Goal: Find specific page/section: Find specific page/section

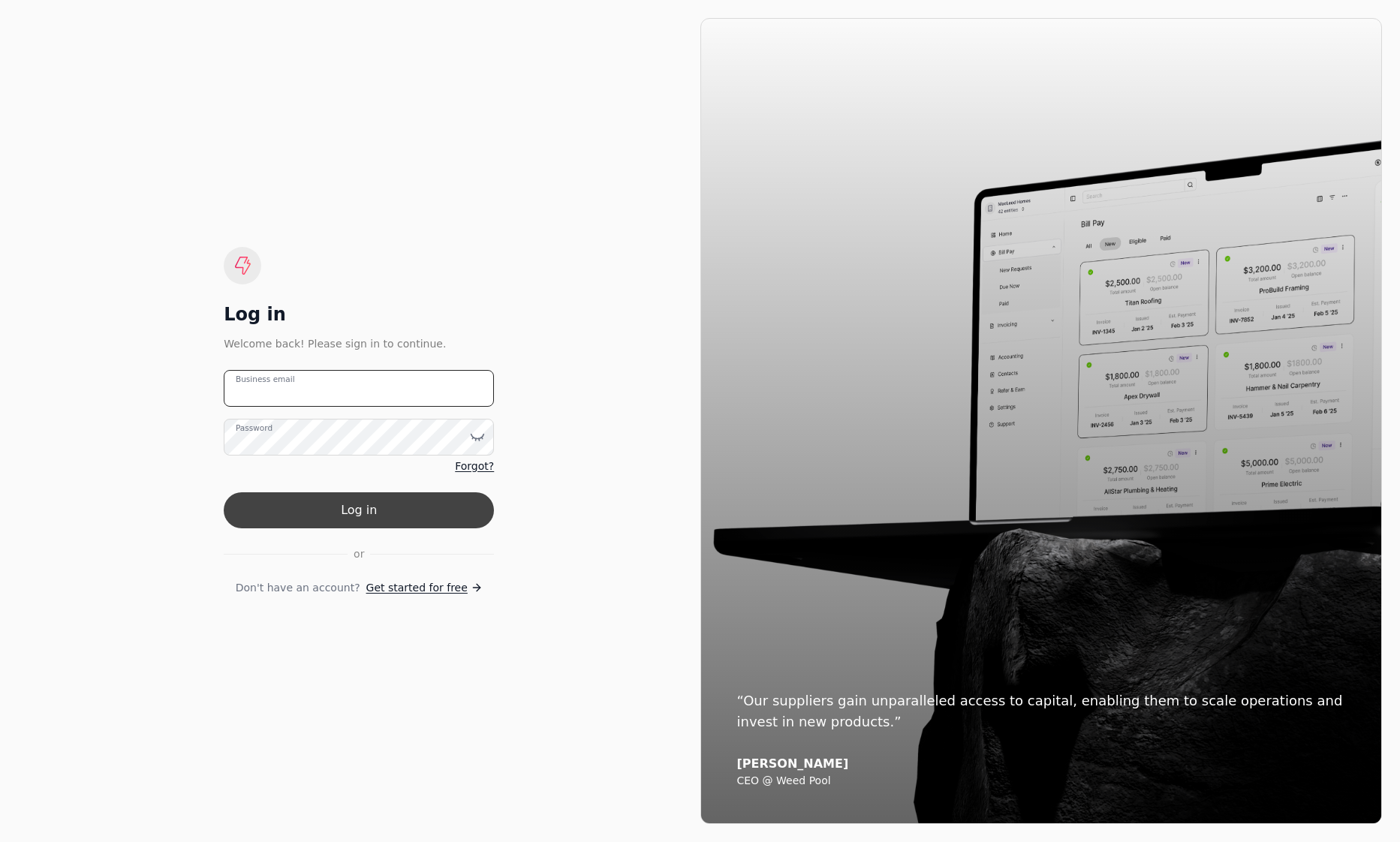
type email "[EMAIL_ADDRESS][DOMAIN_NAME]"
click at [443, 506] on button "Log in" at bounding box center [359, 510] width 270 height 36
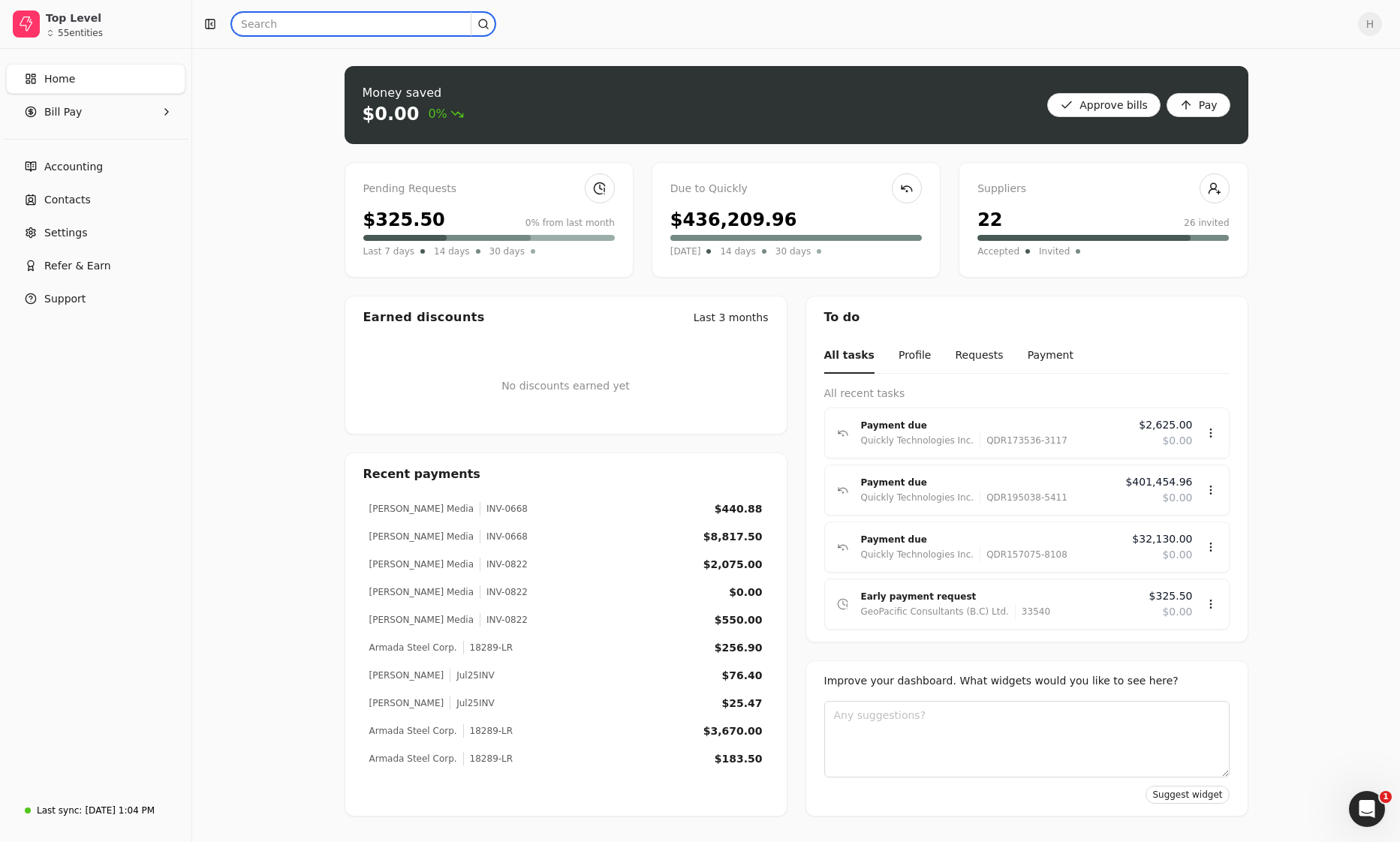
click at [313, 34] on input "text" at bounding box center [363, 24] width 265 height 24
click at [244, 24] on input "ne72" at bounding box center [363, 24] width 265 height 24
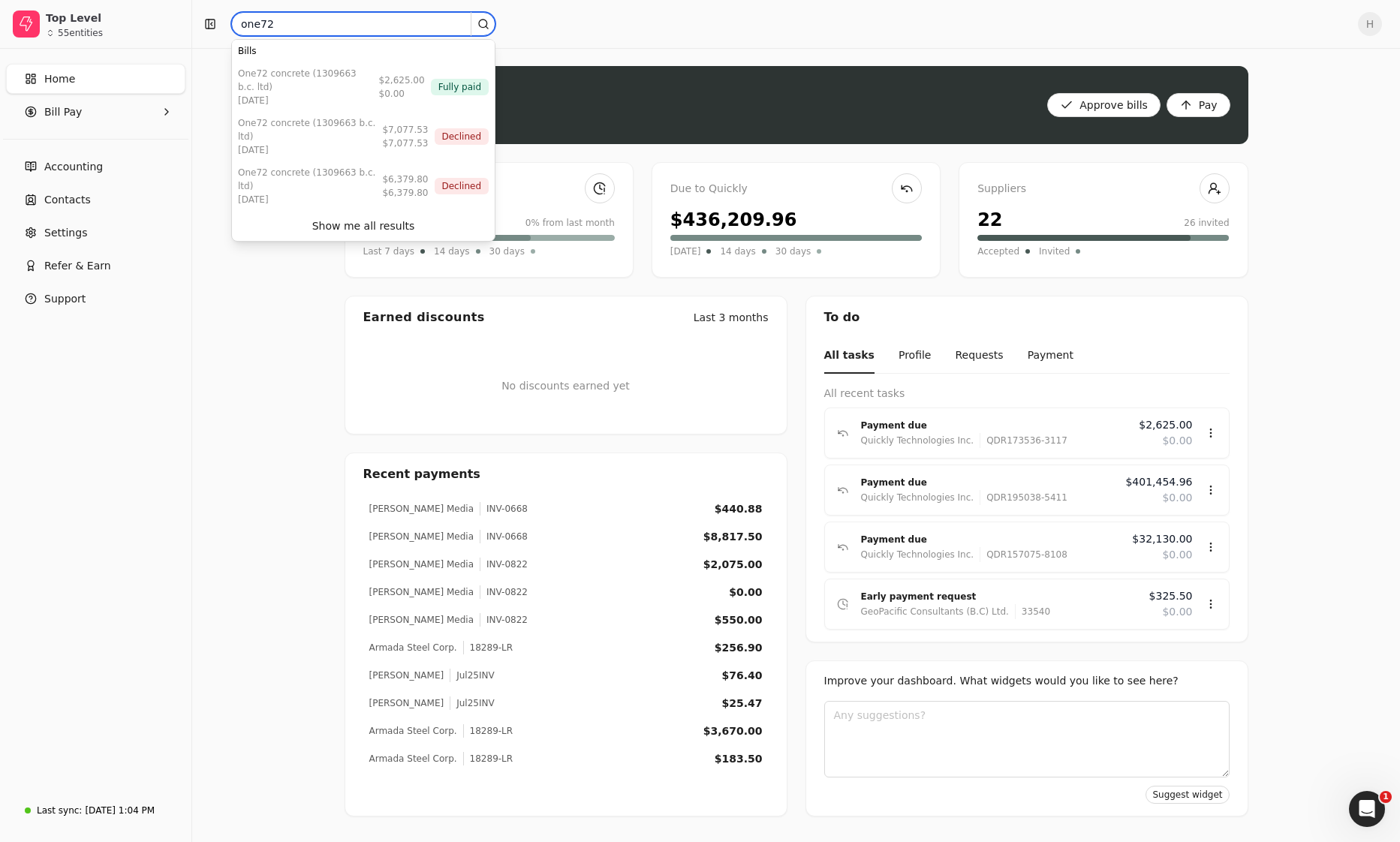
click at [282, 26] on input "one72" at bounding box center [363, 24] width 265 height 24
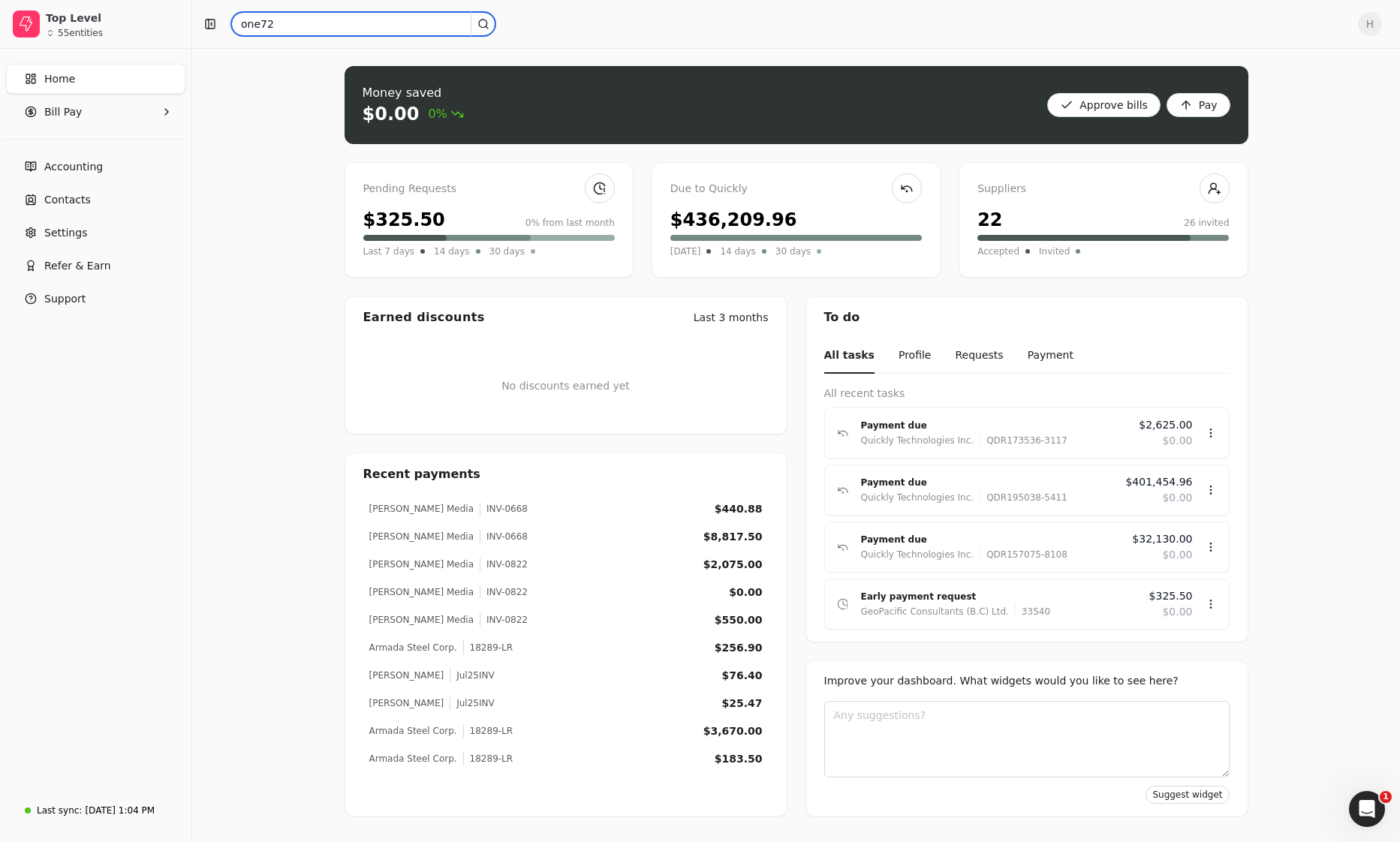
click at [282, 26] on input "one72" at bounding box center [363, 24] width 265 height 24
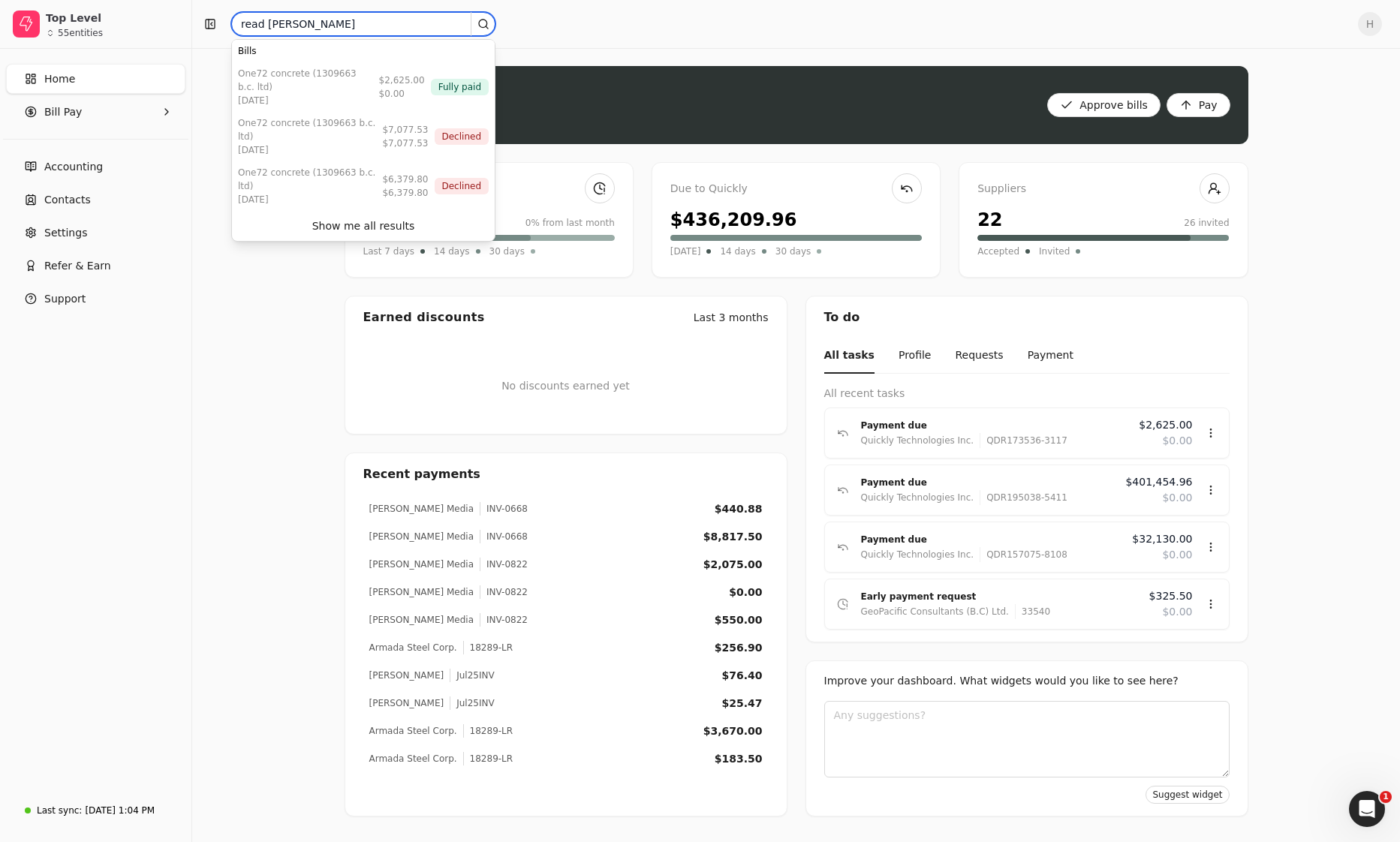
type input "read [PERSON_NAME]"
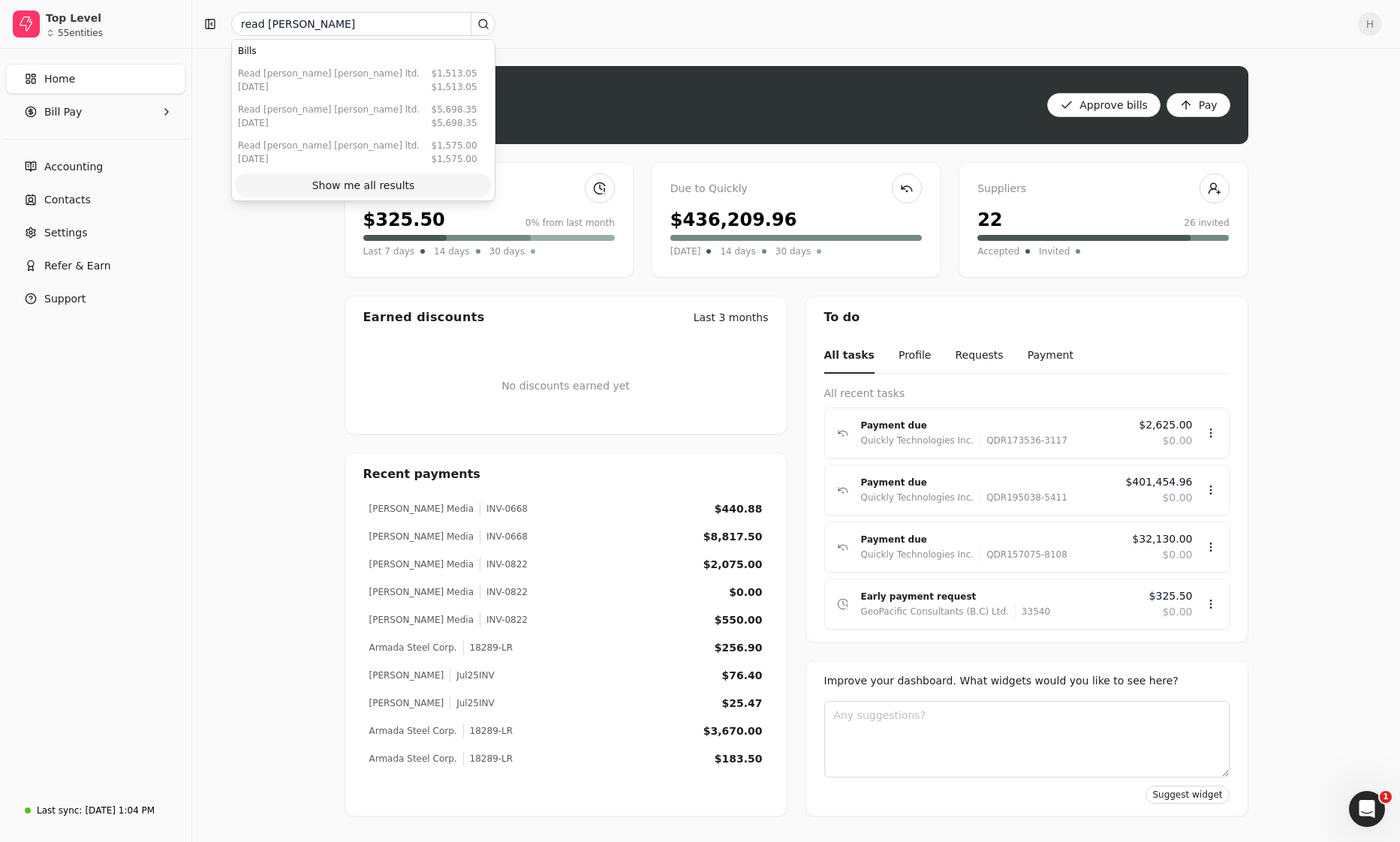
click at [370, 184] on div "Show me all results" at bounding box center [363, 185] width 103 height 16
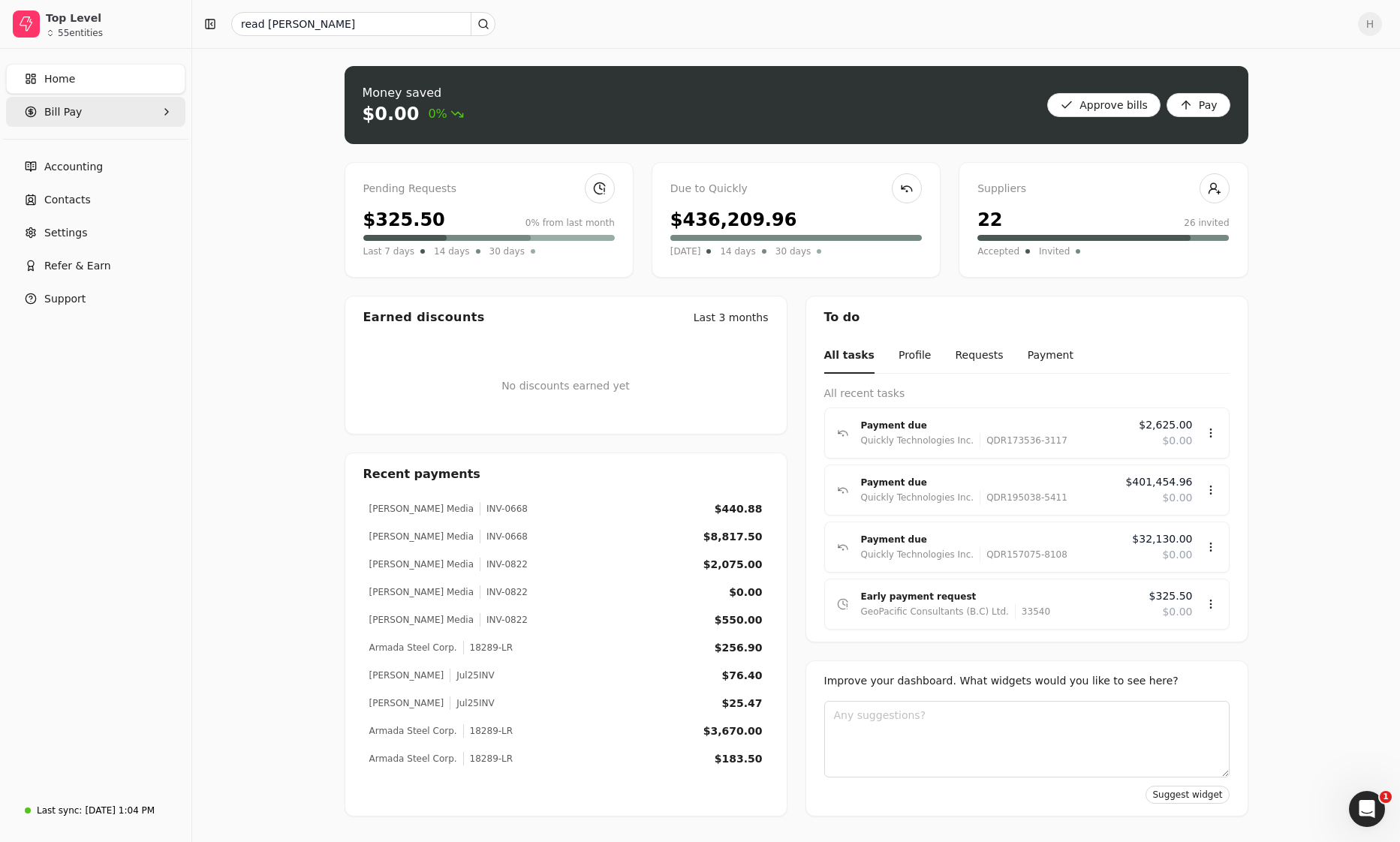
click at [70, 118] on span "Bill Pay" at bounding box center [63, 111] width 37 height 16
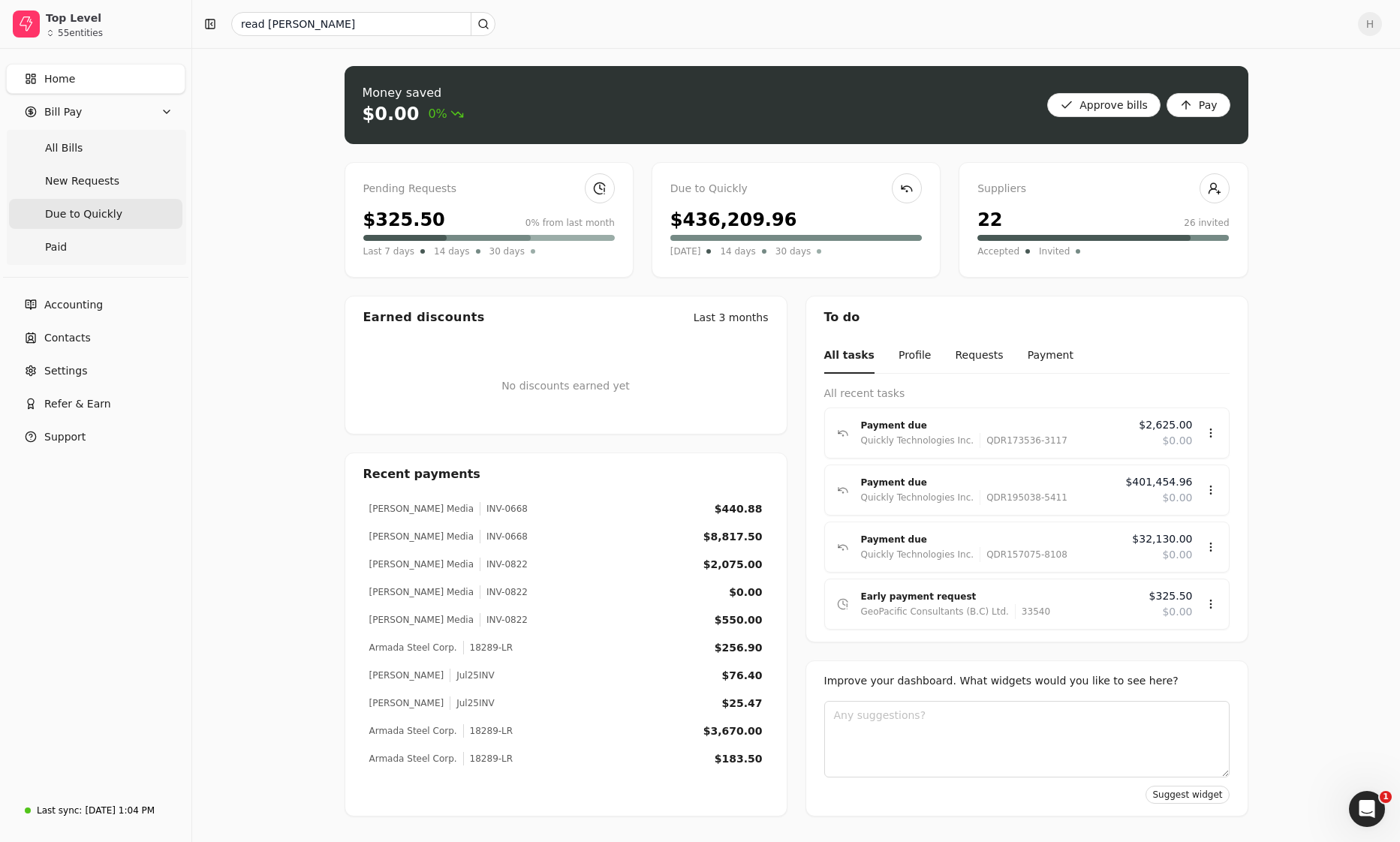
click at [75, 218] on span "Due to Quickly" at bounding box center [83, 213] width 78 height 16
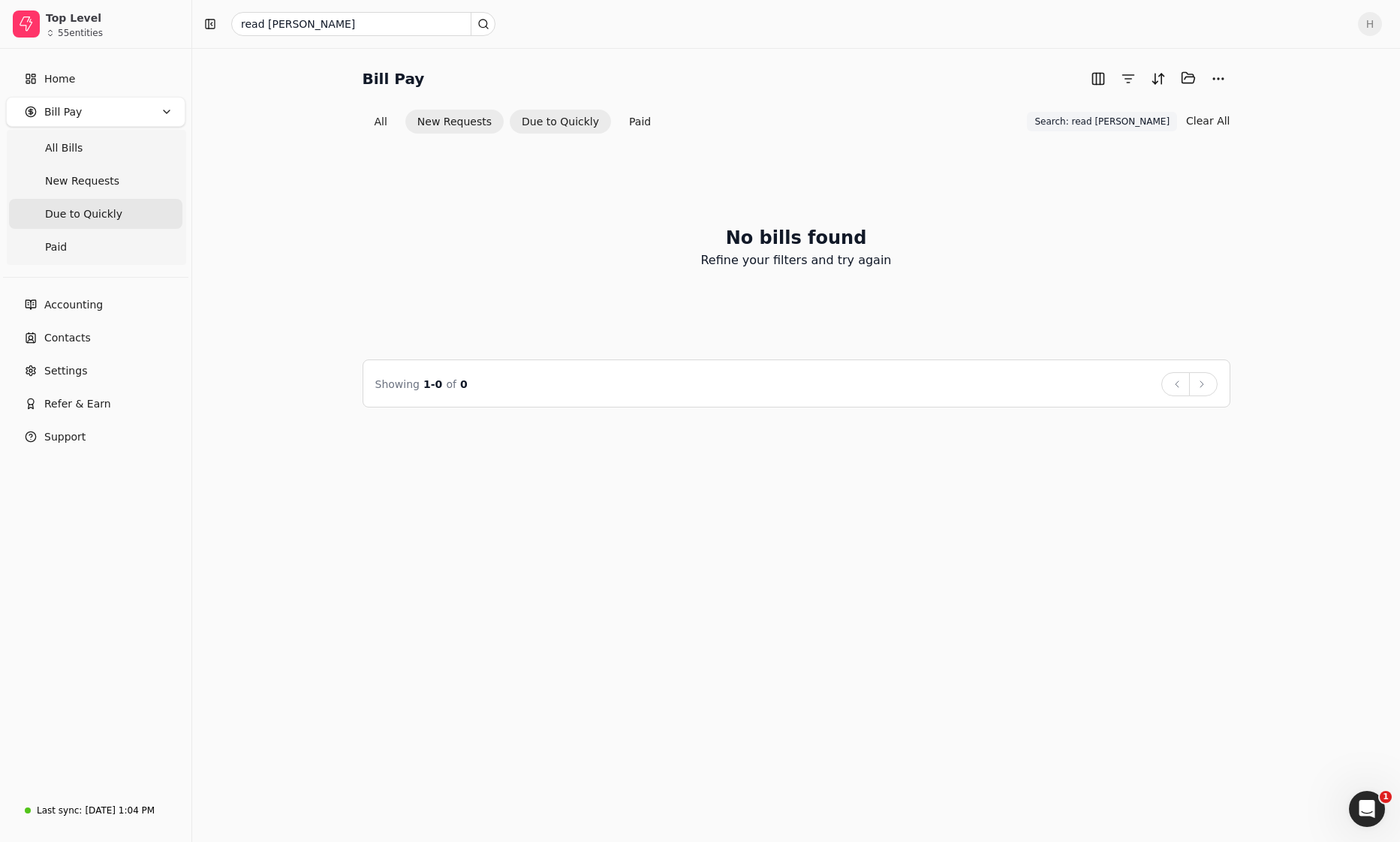
click at [449, 126] on button "New Requests" at bounding box center [454, 121] width 99 height 24
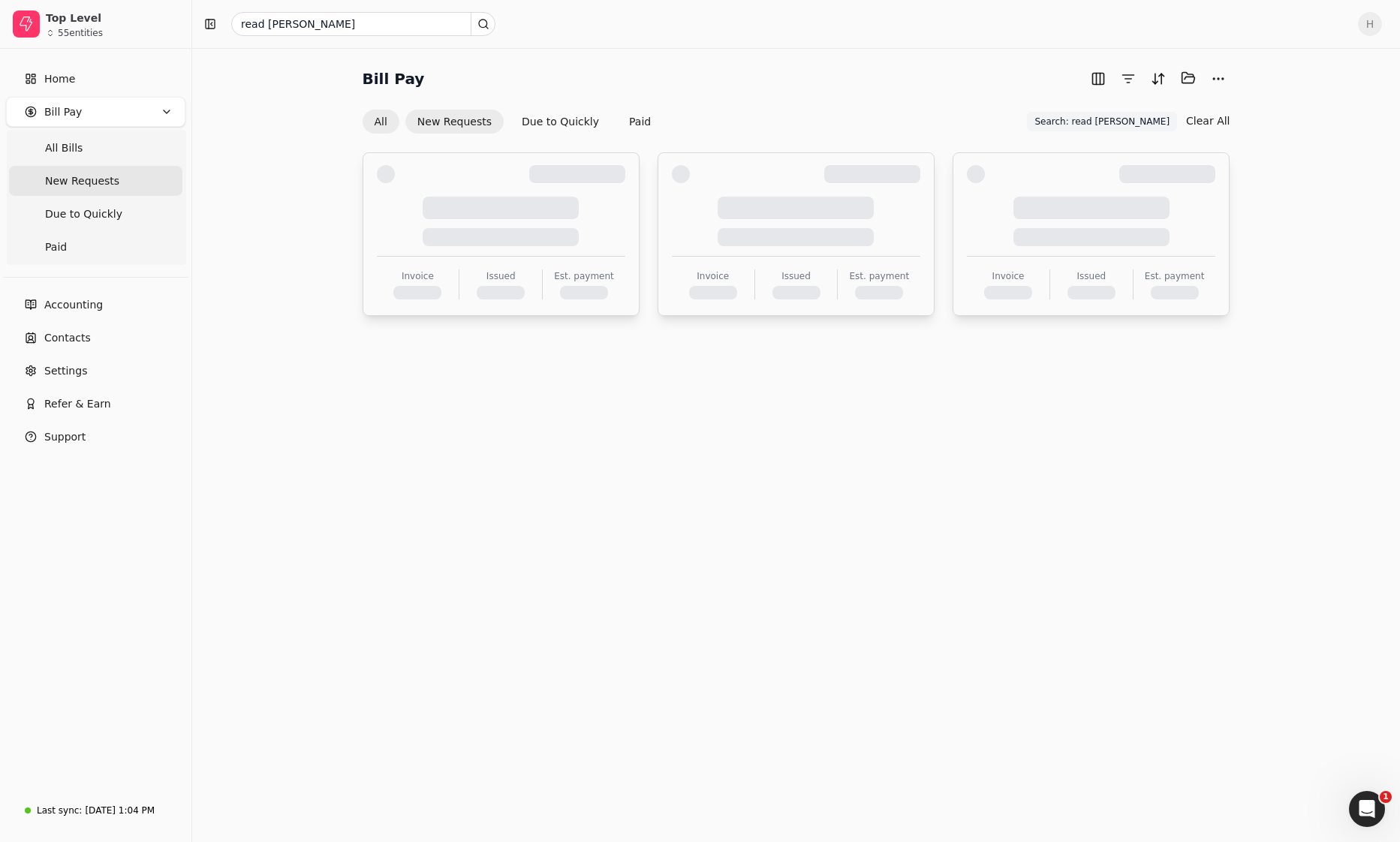
click at [383, 123] on button "All" at bounding box center [381, 121] width 37 height 24
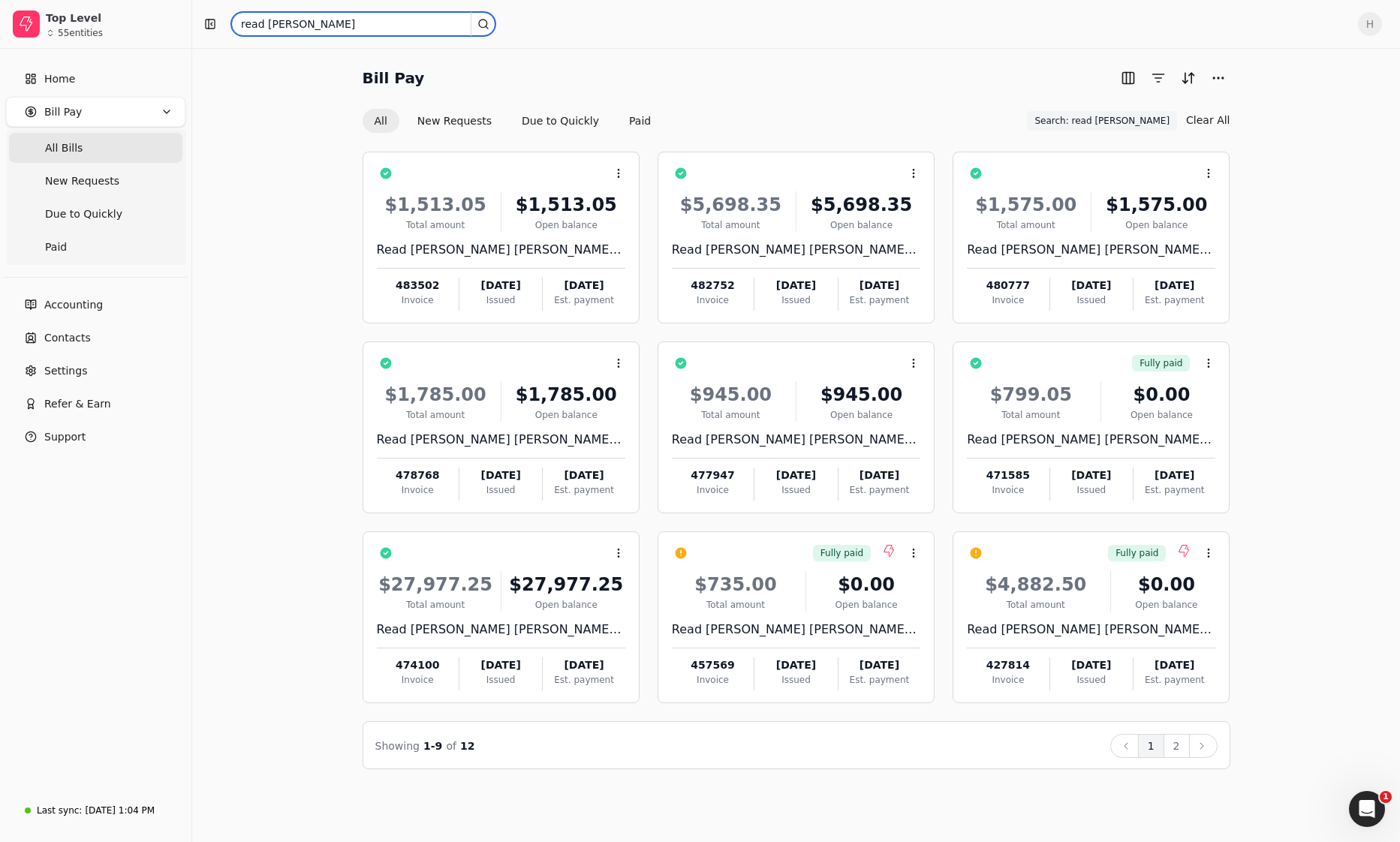
click at [366, 36] on input "read [PERSON_NAME]" at bounding box center [363, 24] width 265 height 24
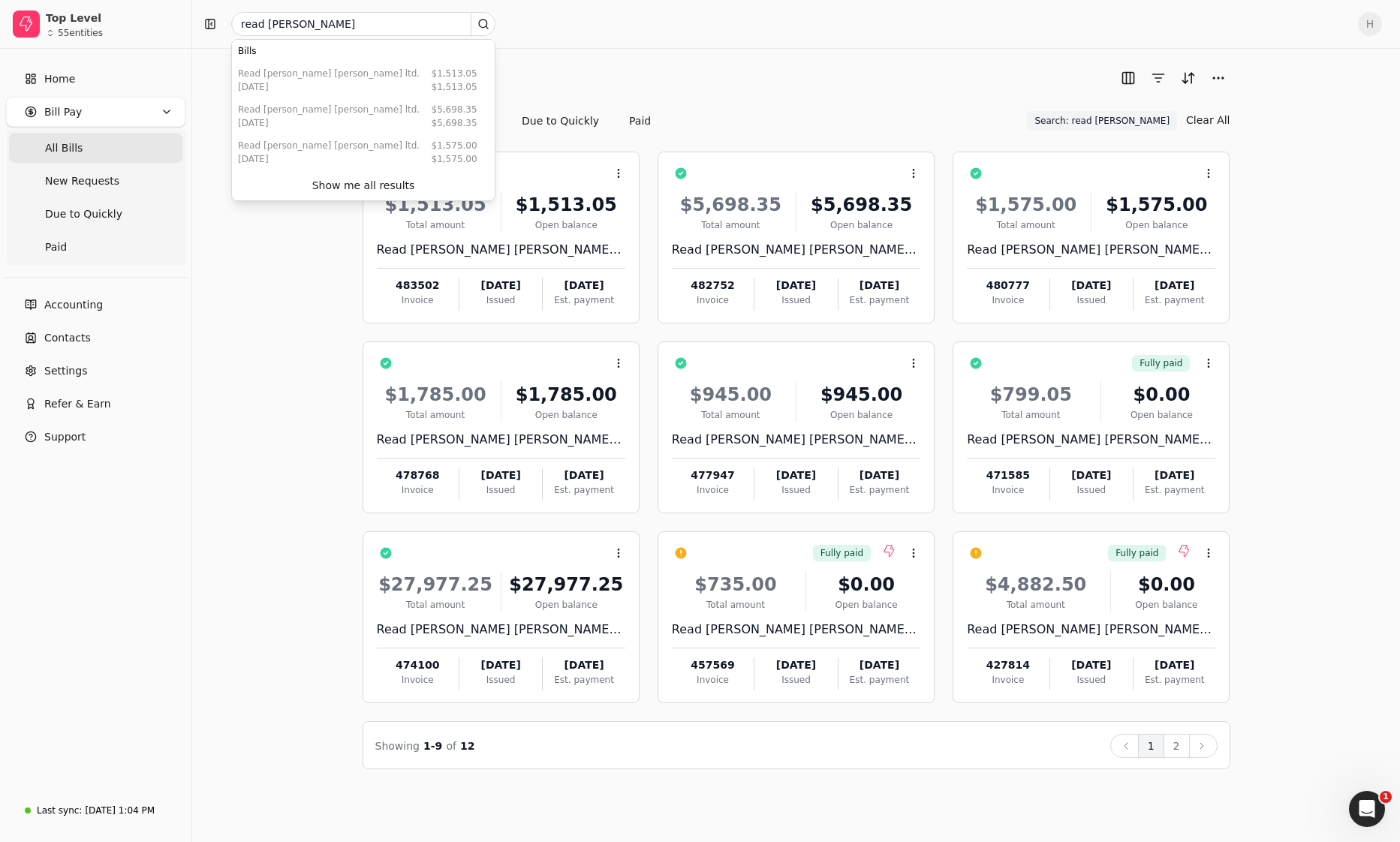
click at [564, 51] on div "Bill Pay All New Requests Due to Quickly Paid Search: read [PERSON_NAME] Search…" at bounding box center [797, 445] width 1208 height 794
click at [398, 176] on button "button" at bounding box center [386, 173] width 24 height 24
click at [913, 181] on button "Context Menu Button" at bounding box center [914, 173] width 26 height 26
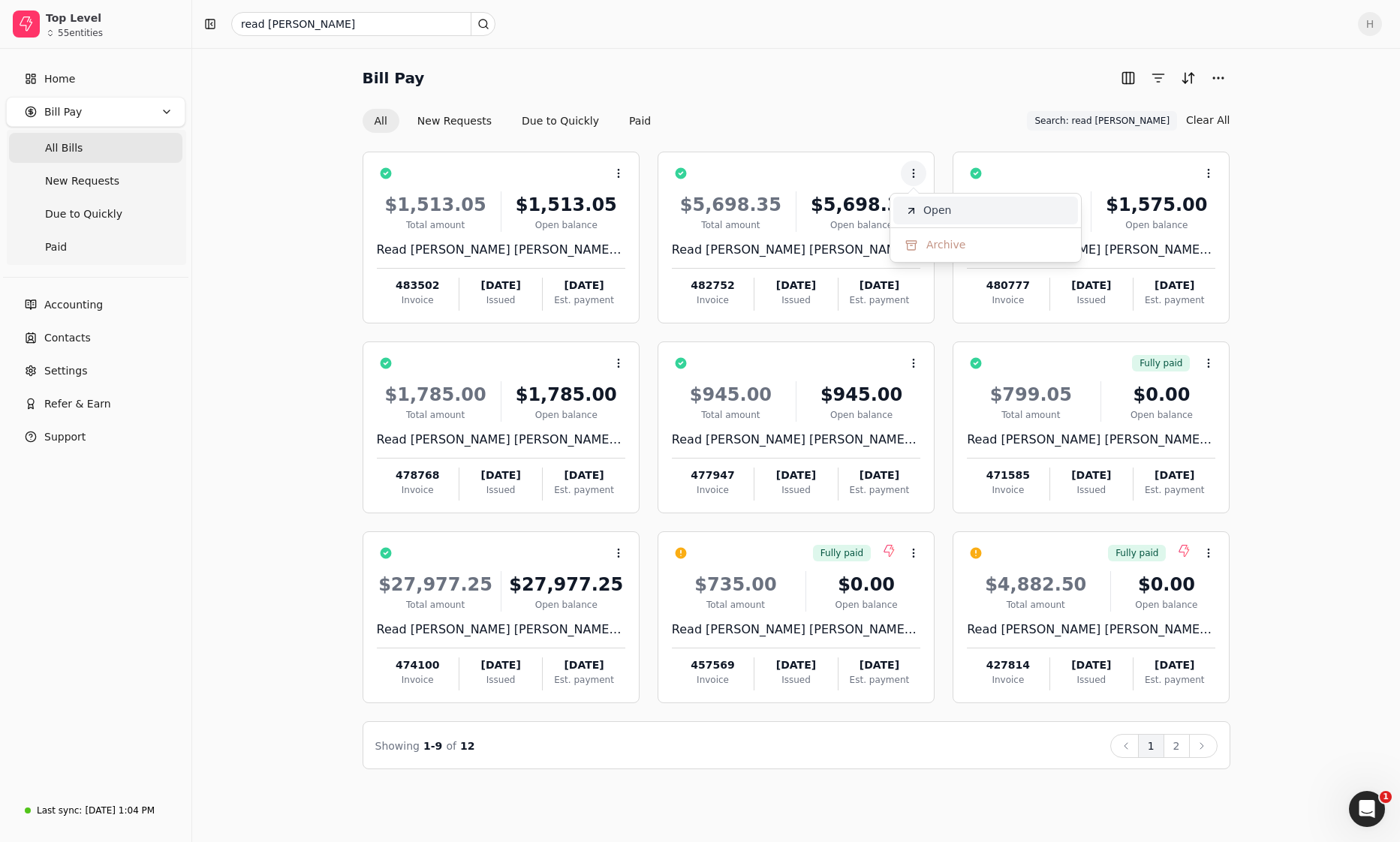
click at [931, 218] on li "Open" at bounding box center [986, 211] width 184 height 27
click at [398, 185] on button "button" at bounding box center [386, 173] width 24 height 24
click at [81, 70] on link "Home" at bounding box center [96, 78] width 180 height 30
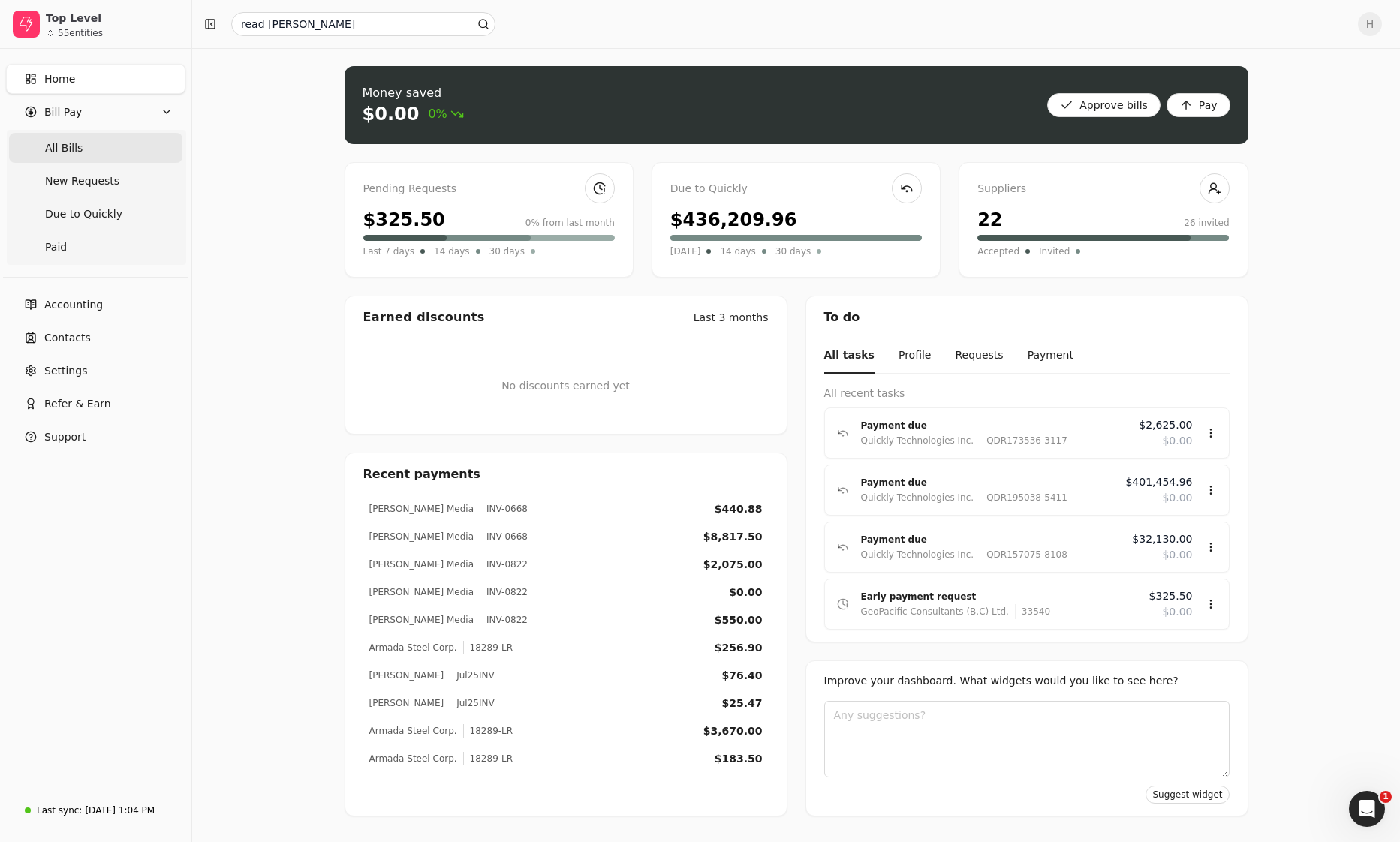
click at [68, 150] on span "All Bills" at bounding box center [63, 148] width 37 height 16
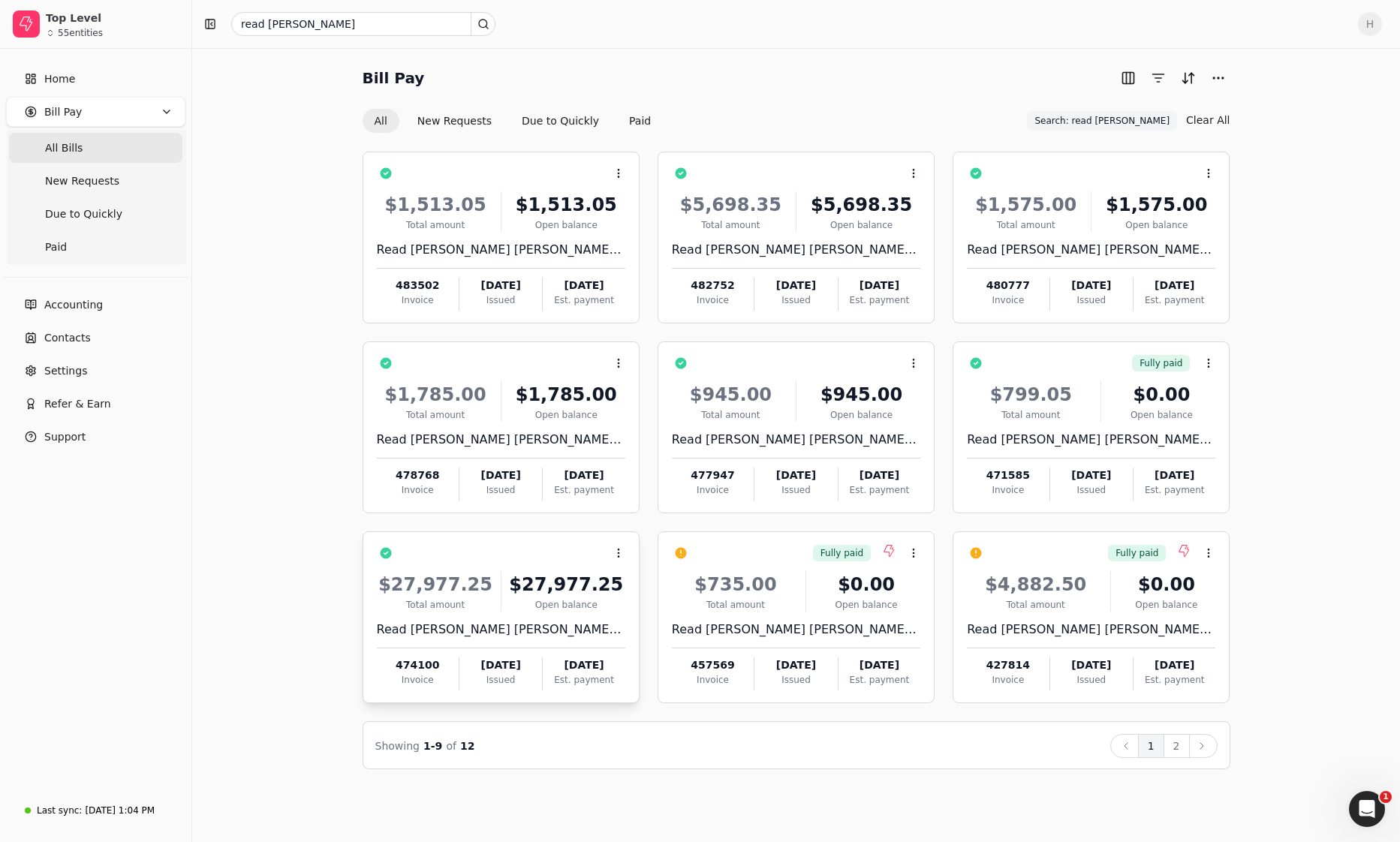
click at [549, 603] on div "Open balance" at bounding box center [566, 605] width 118 height 14
click at [302, 587] on div "Bill Pay All New Requests Due to Quickly Paid Search: read [PERSON_NAME] Search…" at bounding box center [796, 417] width 1172 height 703
click at [616, 552] on icon at bounding box center [618, 553] width 12 height 12
click at [323, 579] on div "Bill Pay All New Requests Due to Quickly Paid Search: read [PERSON_NAME] Search…" at bounding box center [796, 417] width 1172 height 703
click at [78, 311] on span "Accounting" at bounding box center [74, 305] width 58 height 16
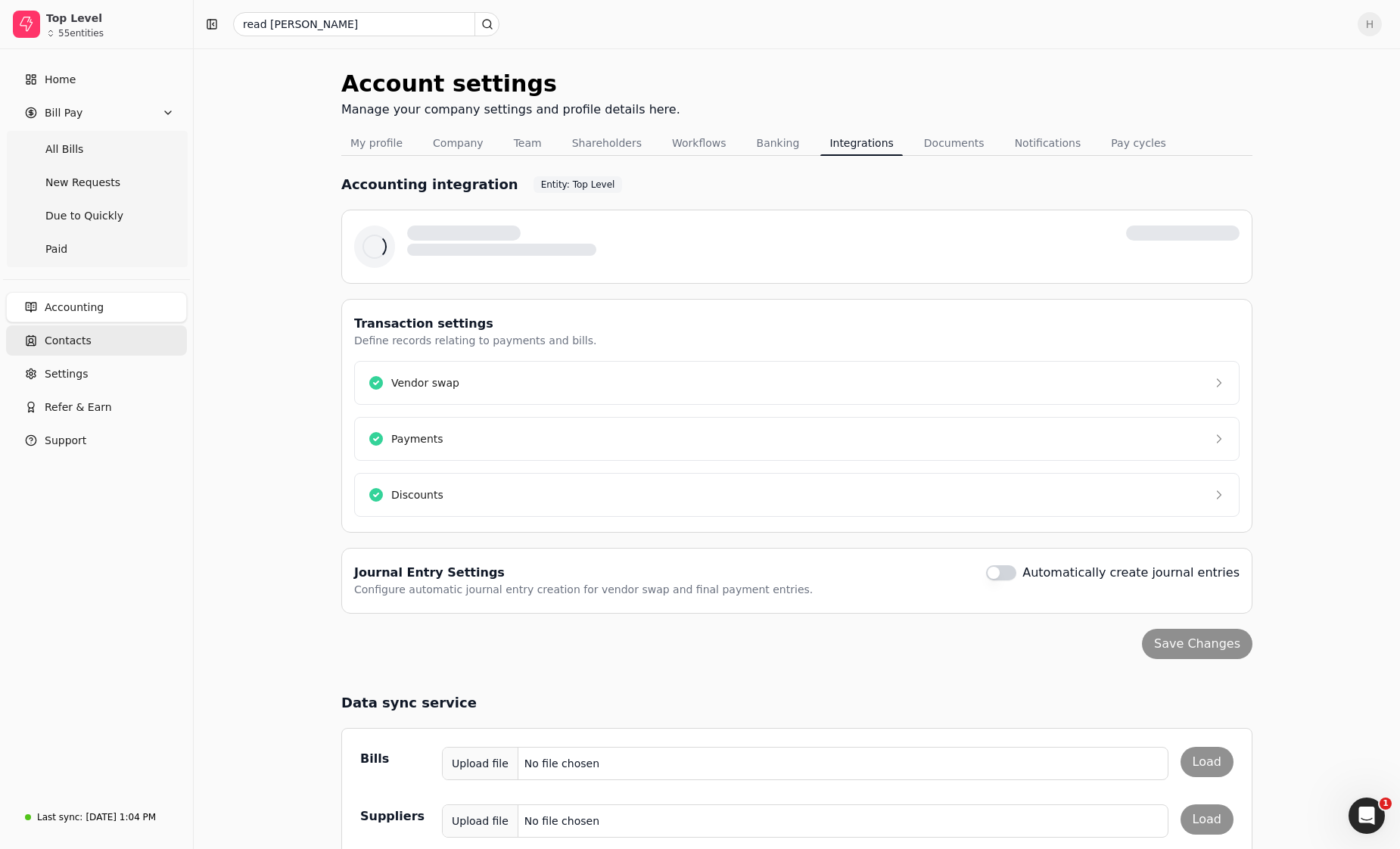
click at [92, 344] on link "Contacts" at bounding box center [97, 340] width 181 height 30
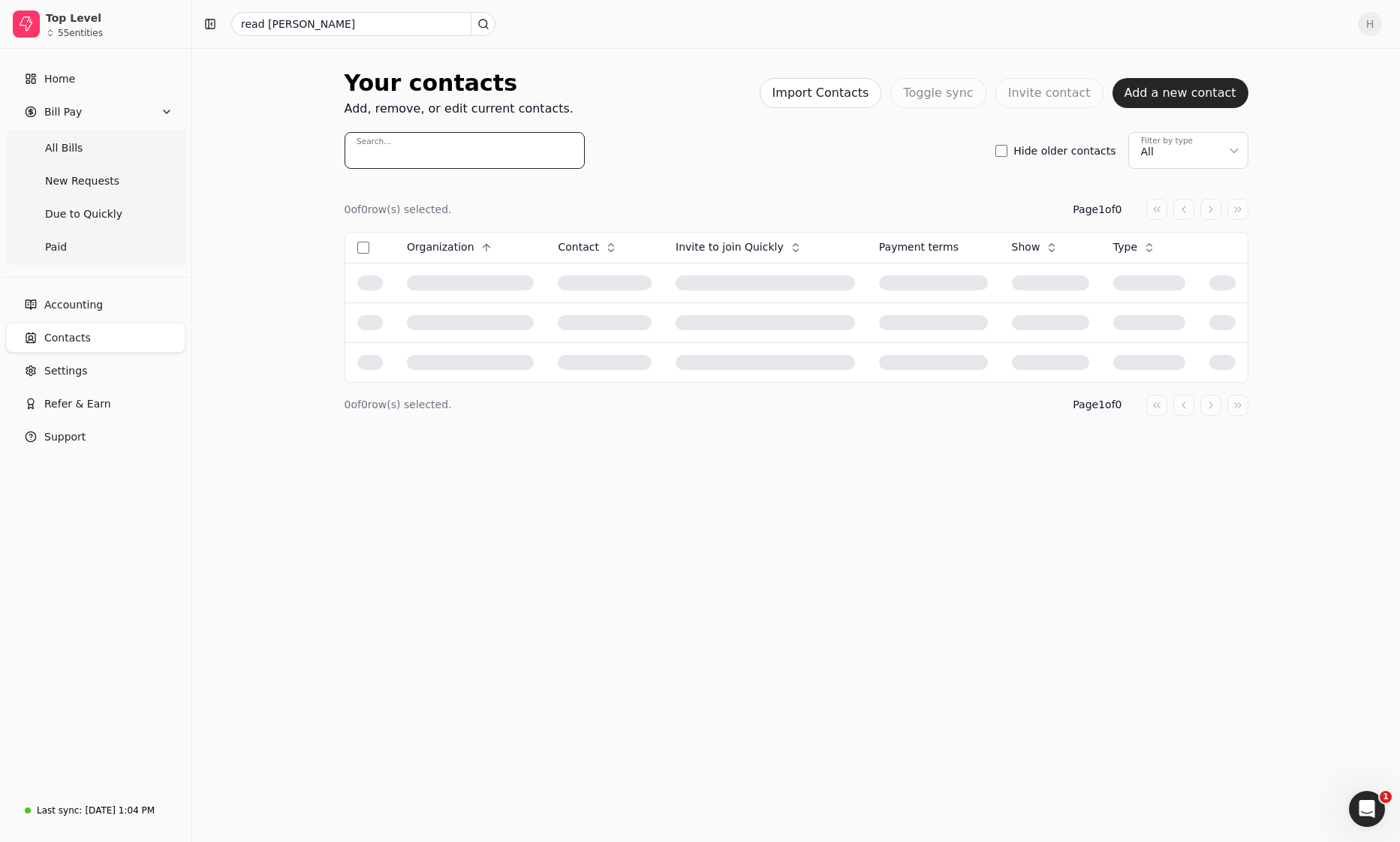
click at [458, 156] on input "Search..." at bounding box center [465, 151] width 240 height 36
type input "read [PERSON_NAME]"
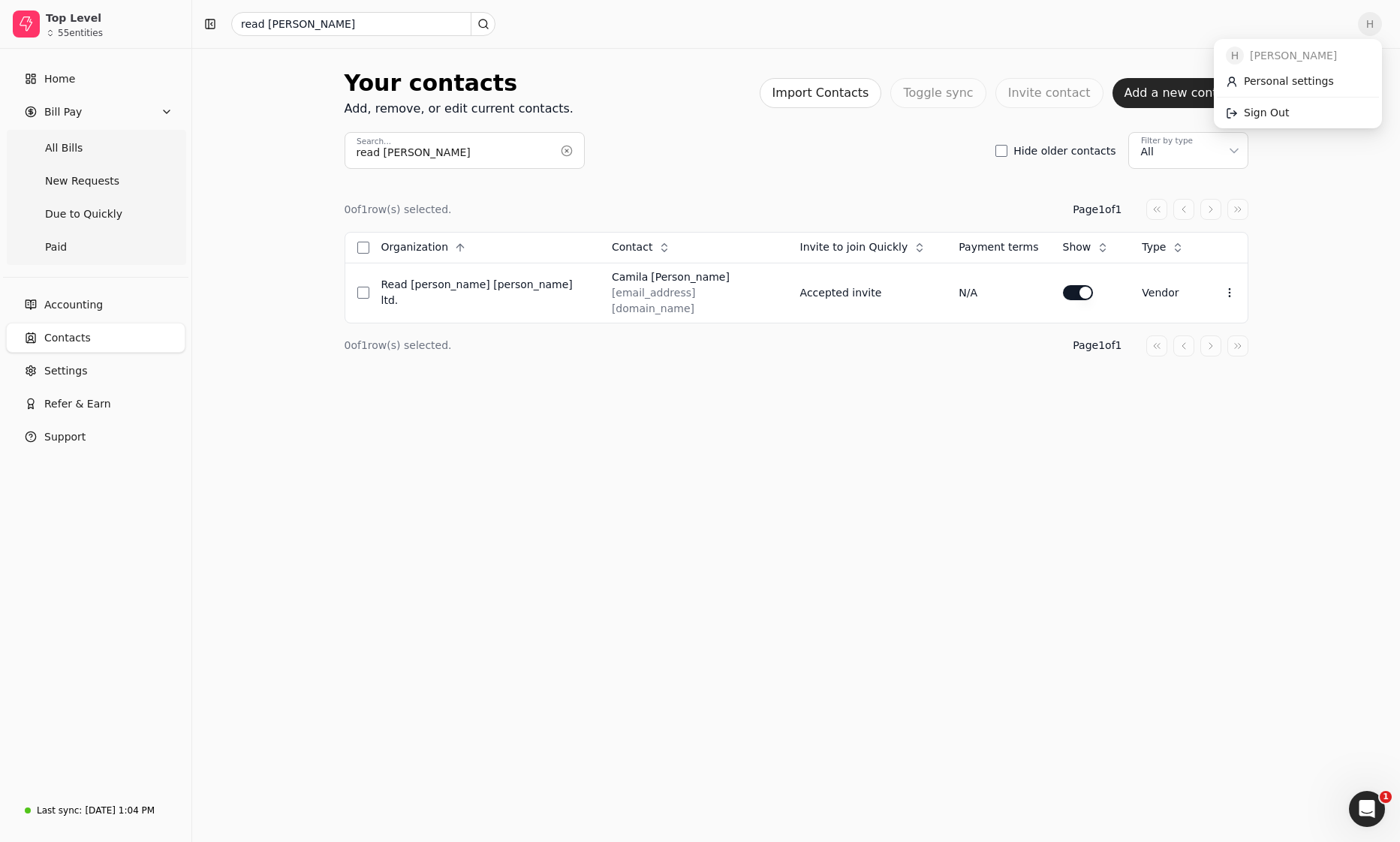
click at [1366, 22] on span "H" at bounding box center [1370, 24] width 24 height 24
click at [1258, 111] on span "Sign Out" at bounding box center [1266, 112] width 45 height 16
